Goal: Navigation & Orientation: Find specific page/section

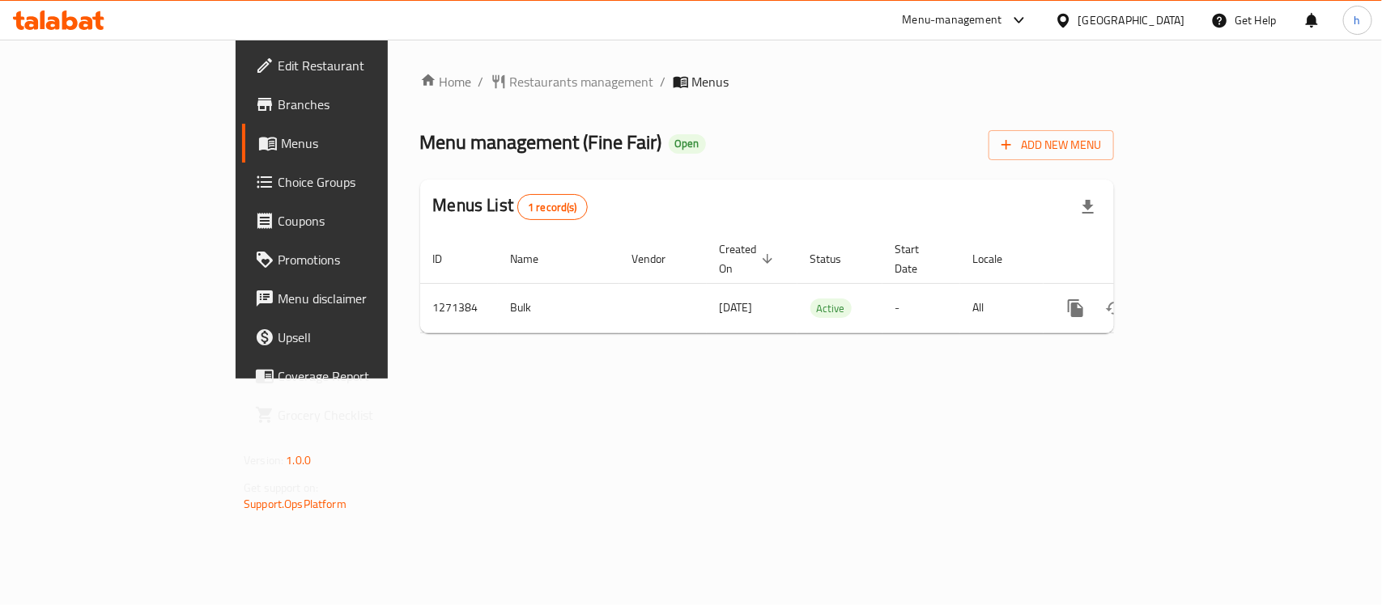
click at [664, 379] on div "Home / Restaurants management / Menus Menu management ( Fine Fair ) Open Add Ne…" at bounding box center [767, 209] width 758 height 339
click at [1174, 19] on div "Qatar" at bounding box center [1131, 20] width 107 height 18
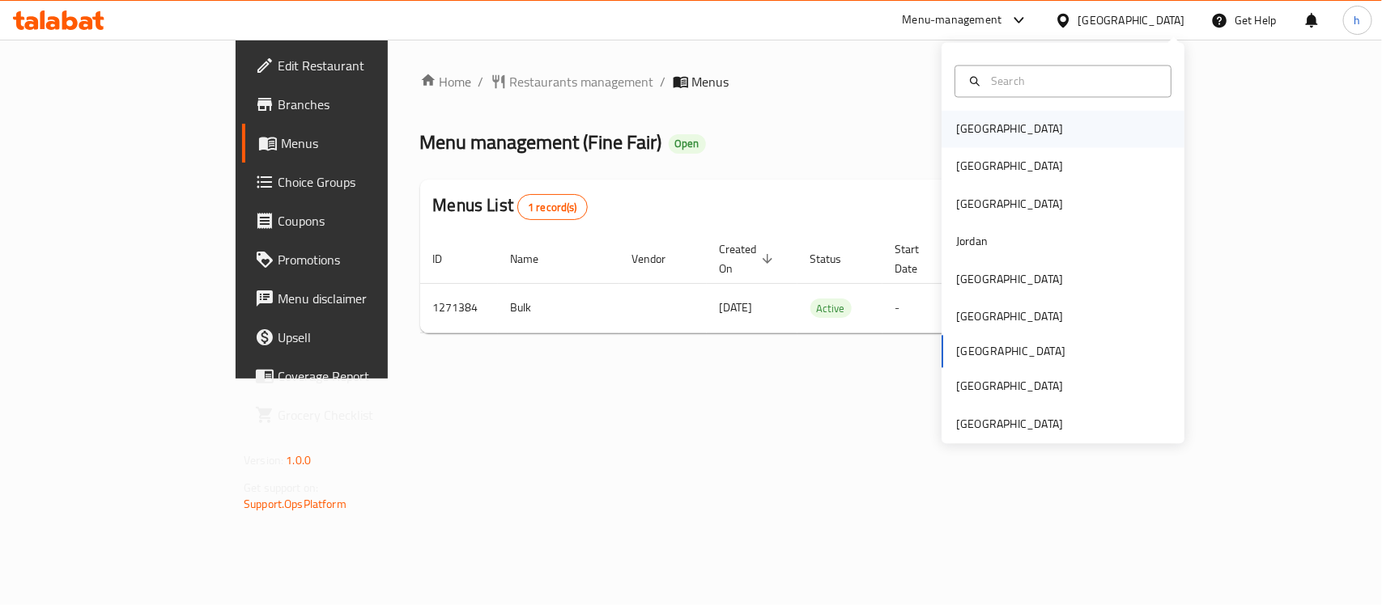
click at [1008, 116] on div "Bahrain" at bounding box center [1062, 129] width 243 height 37
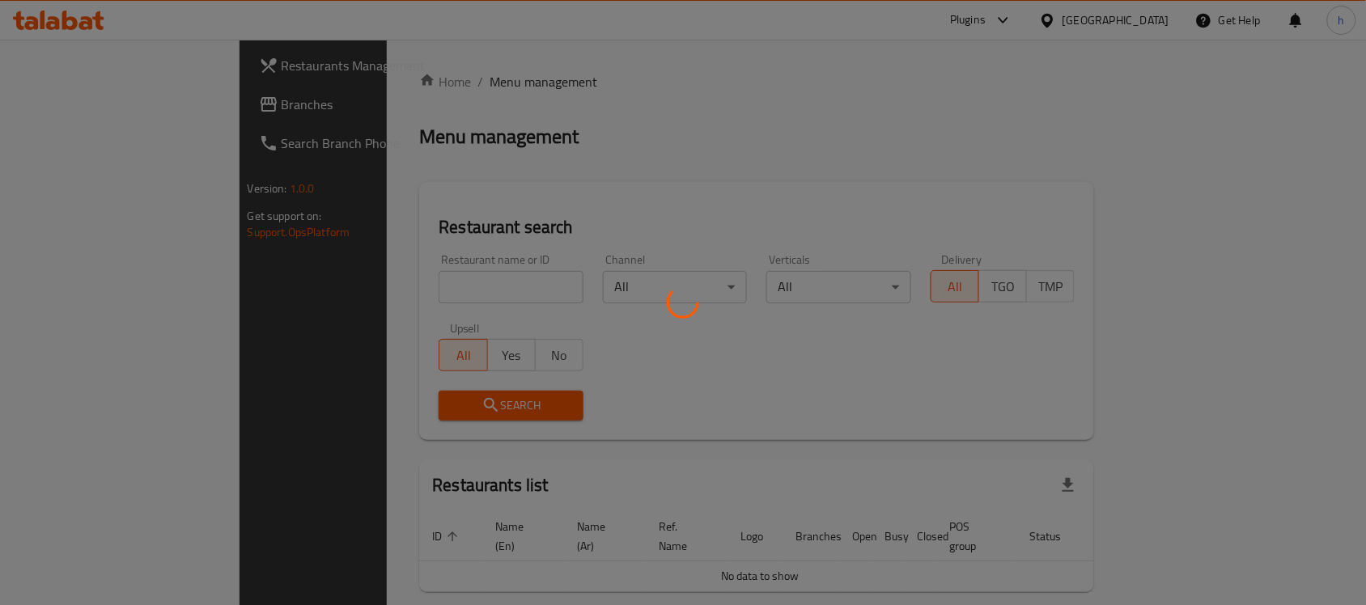
click at [67, 100] on div at bounding box center [683, 302] width 1366 height 605
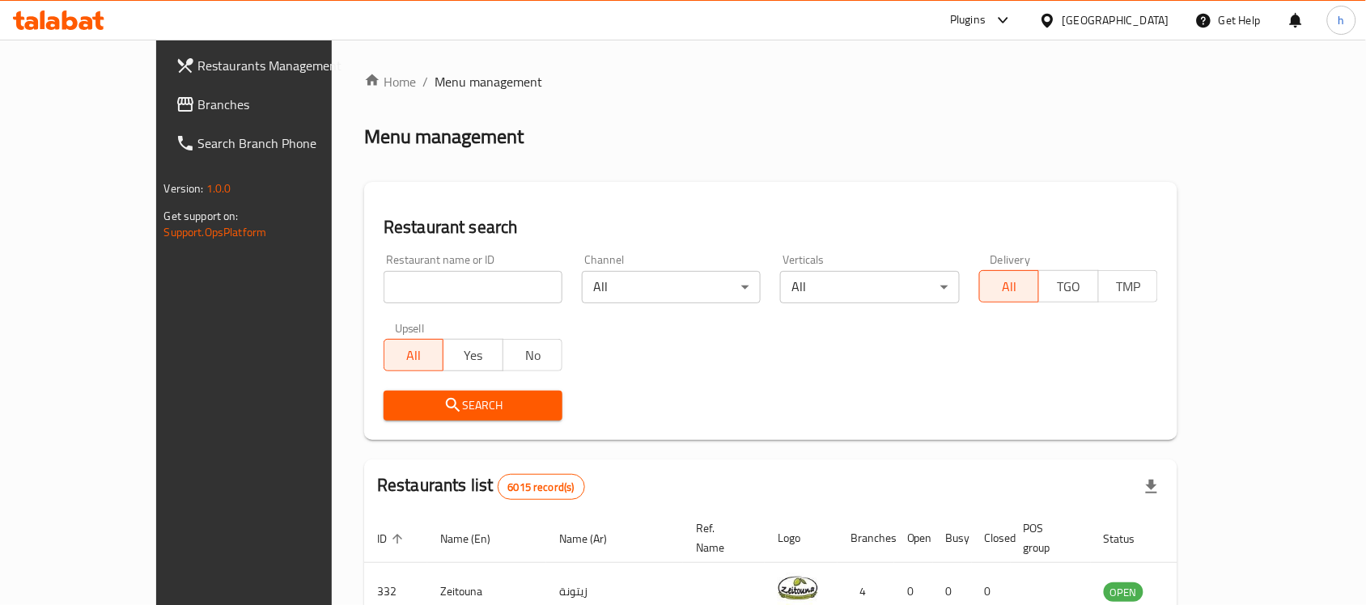
click at [198, 111] on span "Branches" at bounding box center [284, 104] width 173 height 19
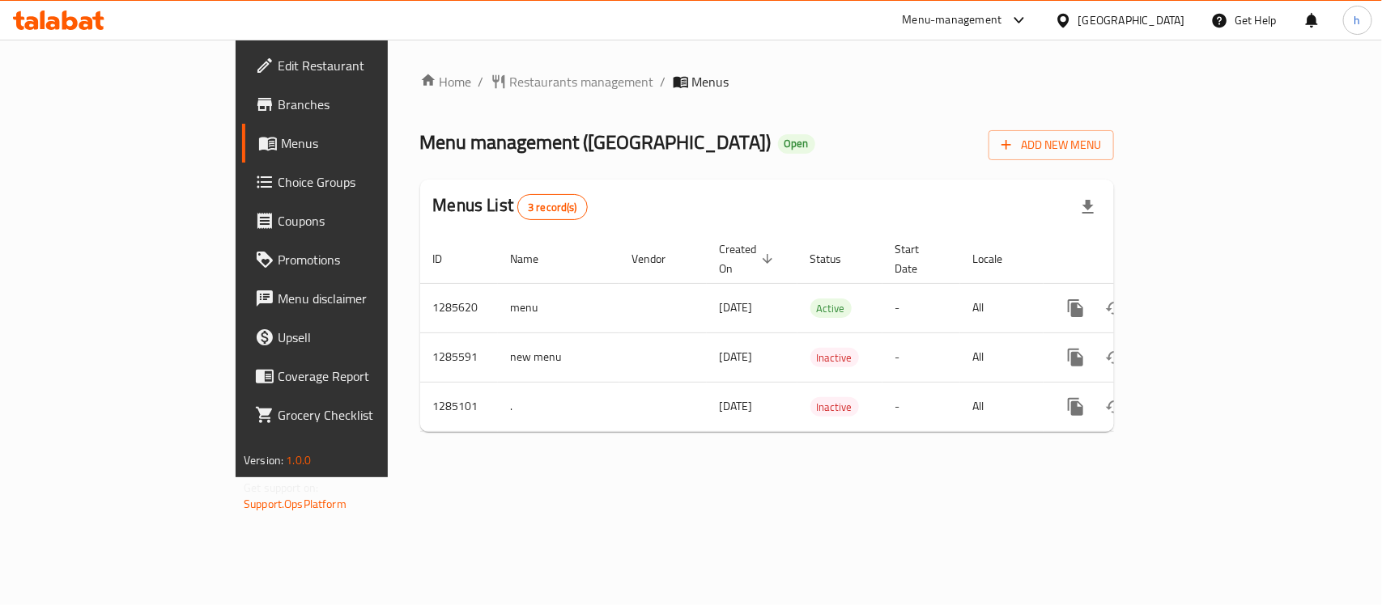
click at [410, 475] on div "Home / Restaurants management / Menus Menu management ( [GEOGRAPHIC_DATA] ) Ope…" at bounding box center [767, 259] width 758 height 438
click at [745, 122] on div "Home / Restaurants management / Menus Menu management ( [GEOGRAPHIC_DATA] ) Ope…" at bounding box center [767, 258] width 694 height 373
click at [1151, 24] on div "[GEOGRAPHIC_DATA]" at bounding box center [1131, 20] width 107 height 18
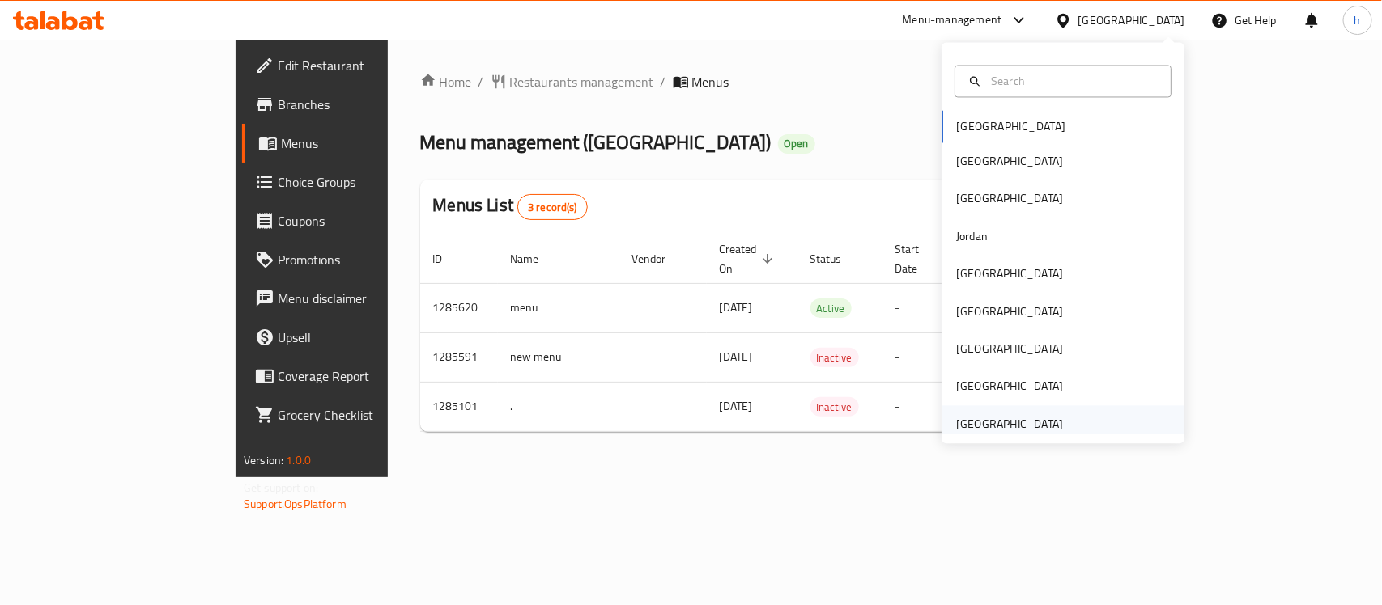
click at [1033, 423] on div "[GEOGRAPHIC_DATA]" at bounding box center [1009, 424] width 107 height 18
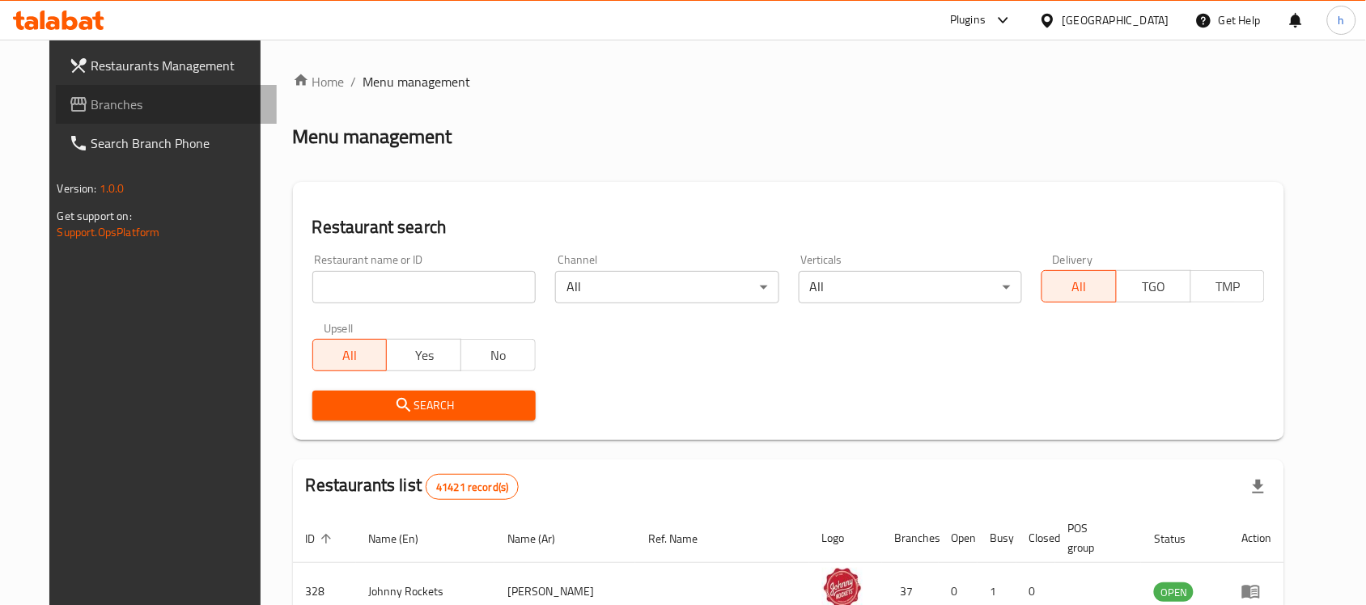
click at [91, 104] on span "Branches" at bounding box center [177, 104] width 173 height 19
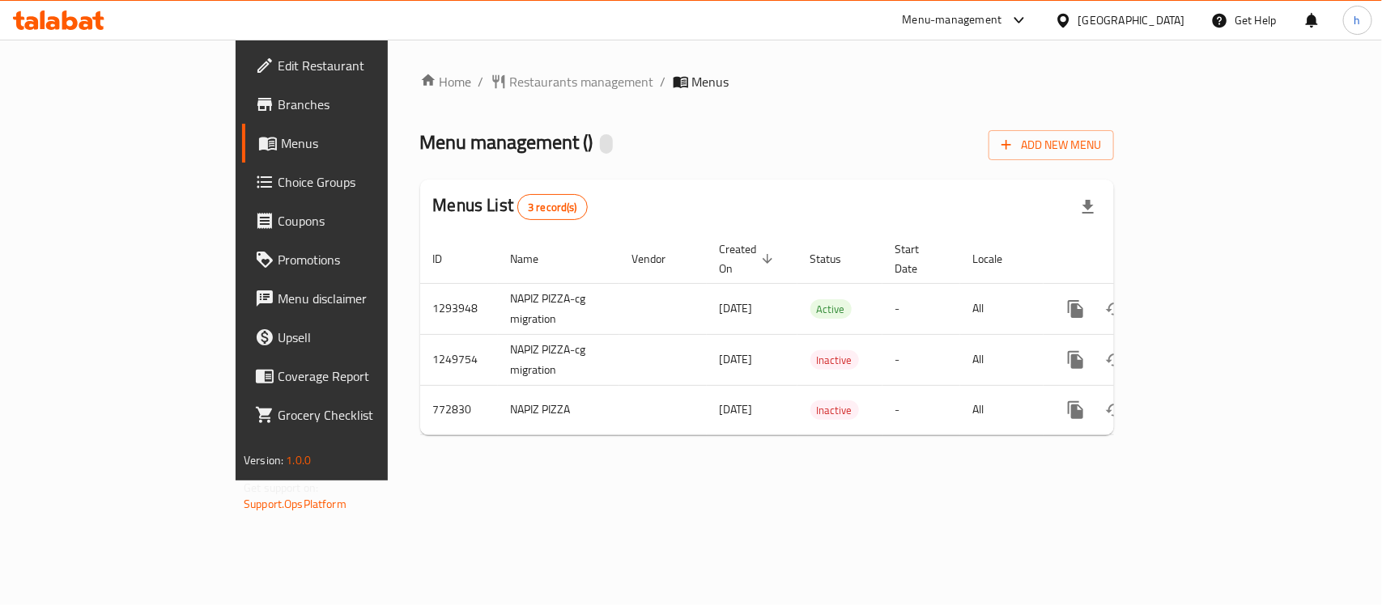
click at [630, 480] on div "Home / Restaurants management / Menus Menu management ( ) Add New Menu Menus Li…" at bounding box center [767, 260] width 758 height 441
click at [629, 93] on div "Home / Restaurants management / Menus Menu management ( ) Add New Menu Menus Li…" at bounding box center [767, 260] width 694 height 376
click at [510, 78] on span "Restaurants management" at bounding box center [582, 81] width 144 height 19
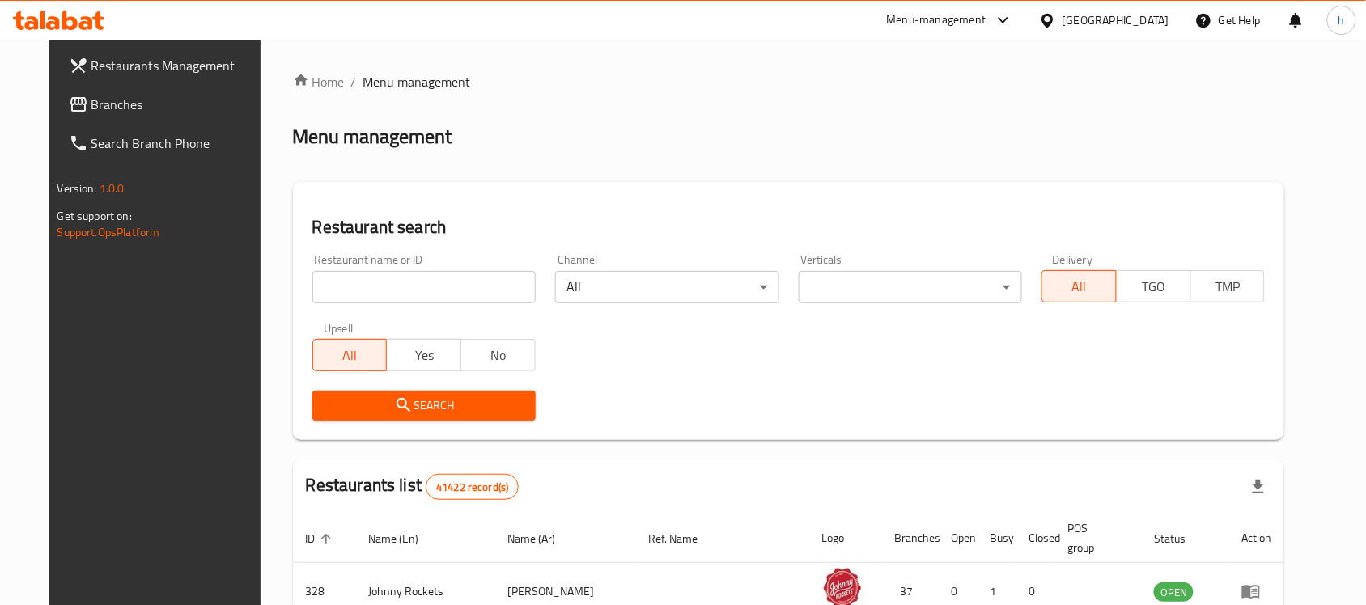
click at [91, 102] on span "Branches" at bounding box center [177, 104] width 173 height 19
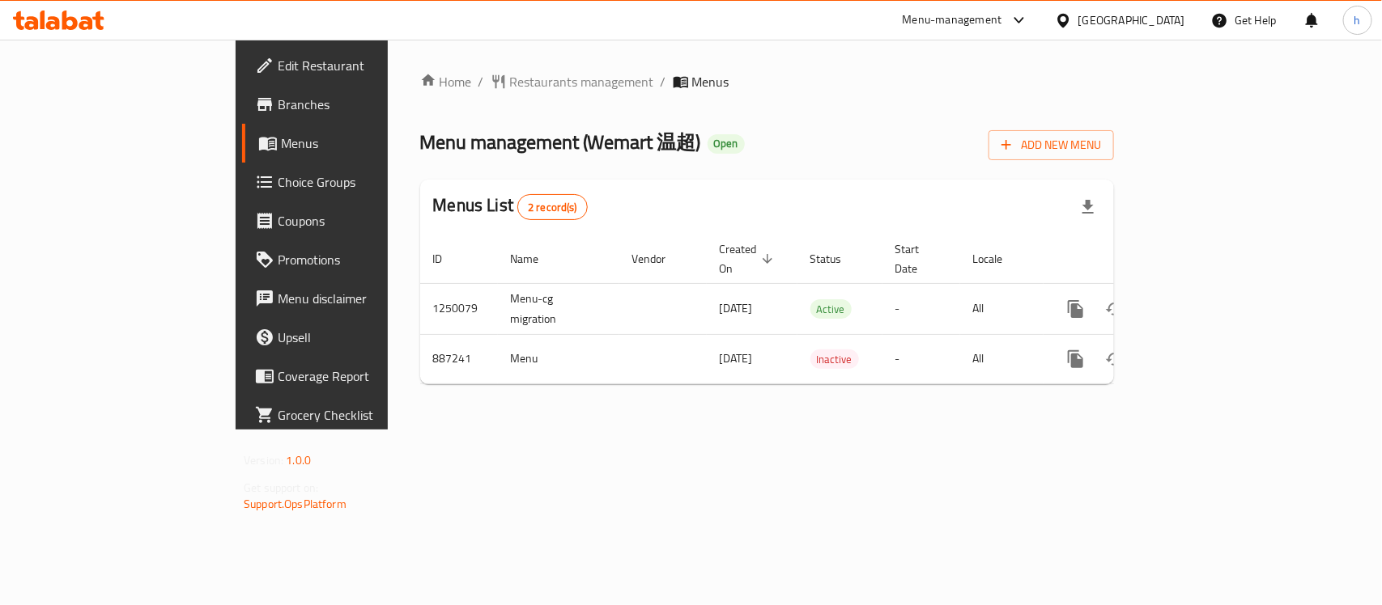
click at [388, 426] on div "Home / Restaurants management / Menus Menu management ( Wemart 温超 ) Open Add Ne…" at bounding box center [767, 235] width 758 height 390
